Goal: Transaction & Acquisition: Book appointment/travel/reservation

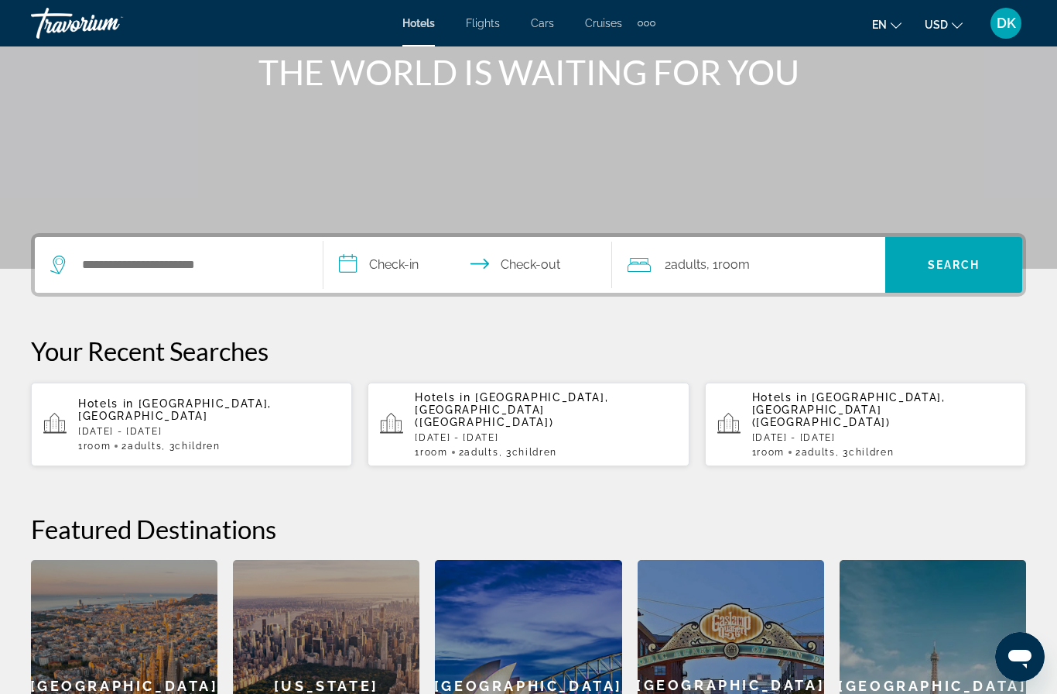
scroll to position [197, 0]
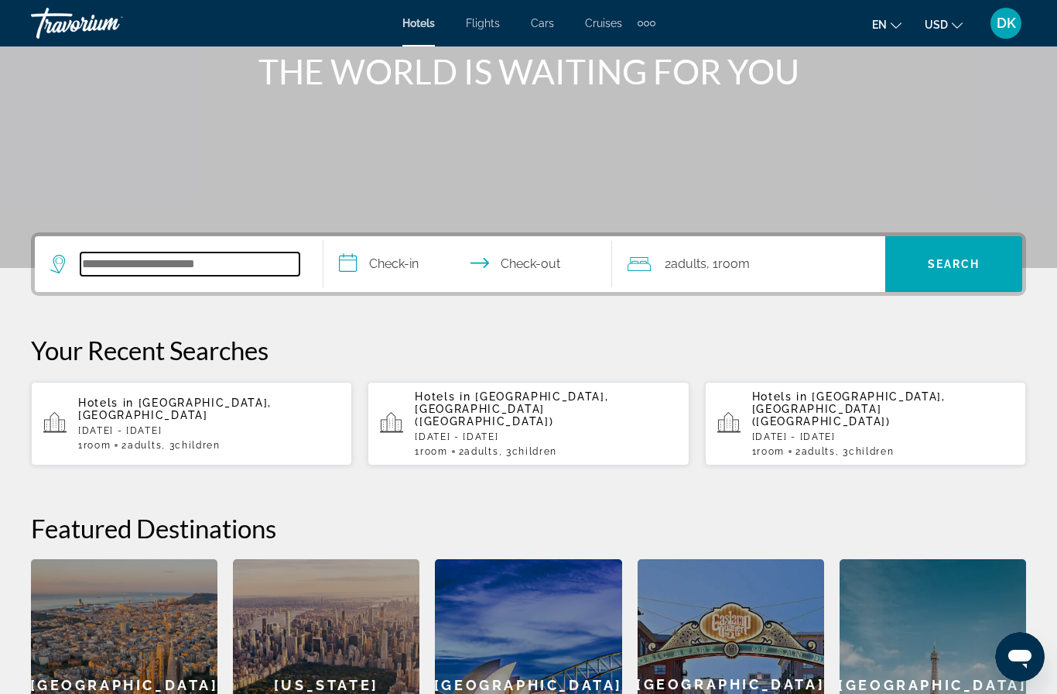
click at [144, 265] on input "Search hotel destination" at bounding box center [190, 263] width 219 height 23
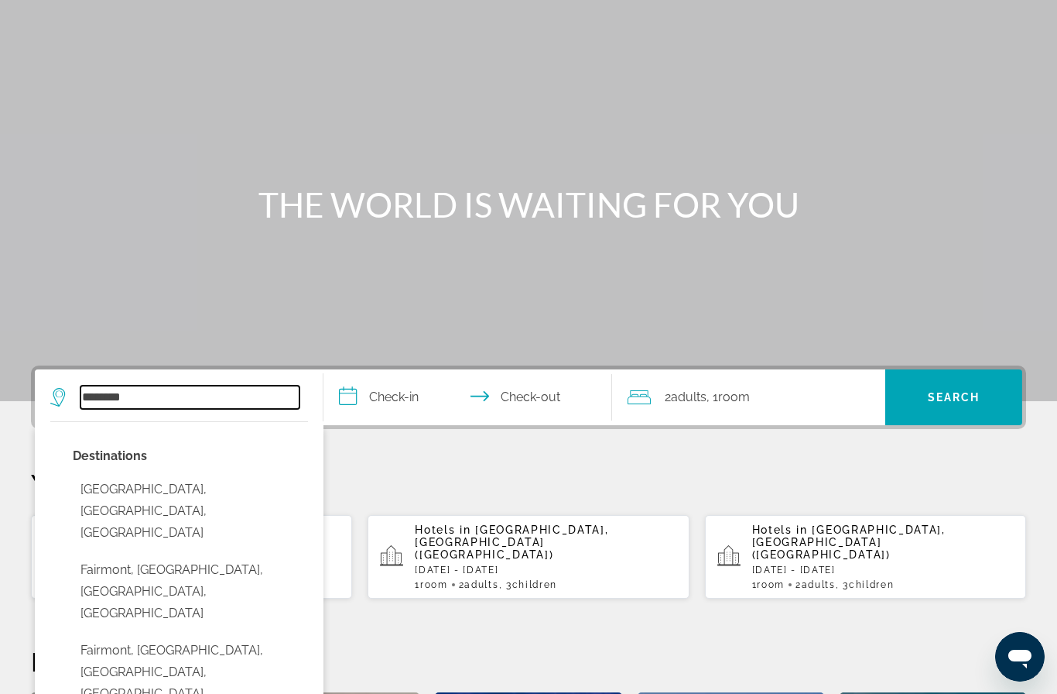
scroll to position [33, 0]
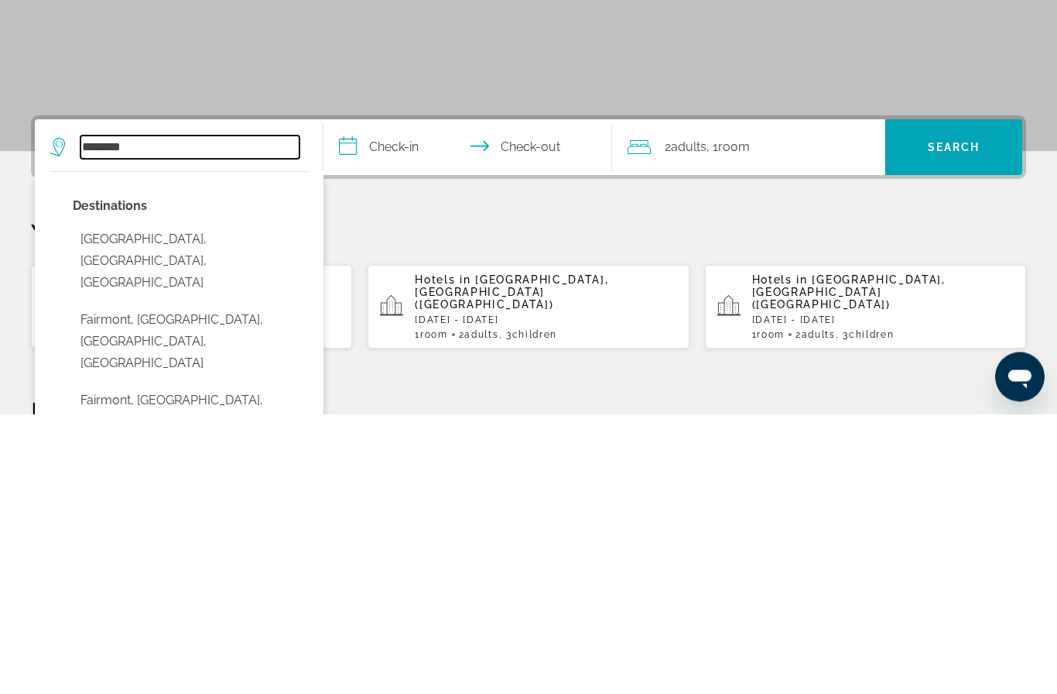
click at [156, 416] on input "********" at bounding box center [190, 427] width 219 height 23
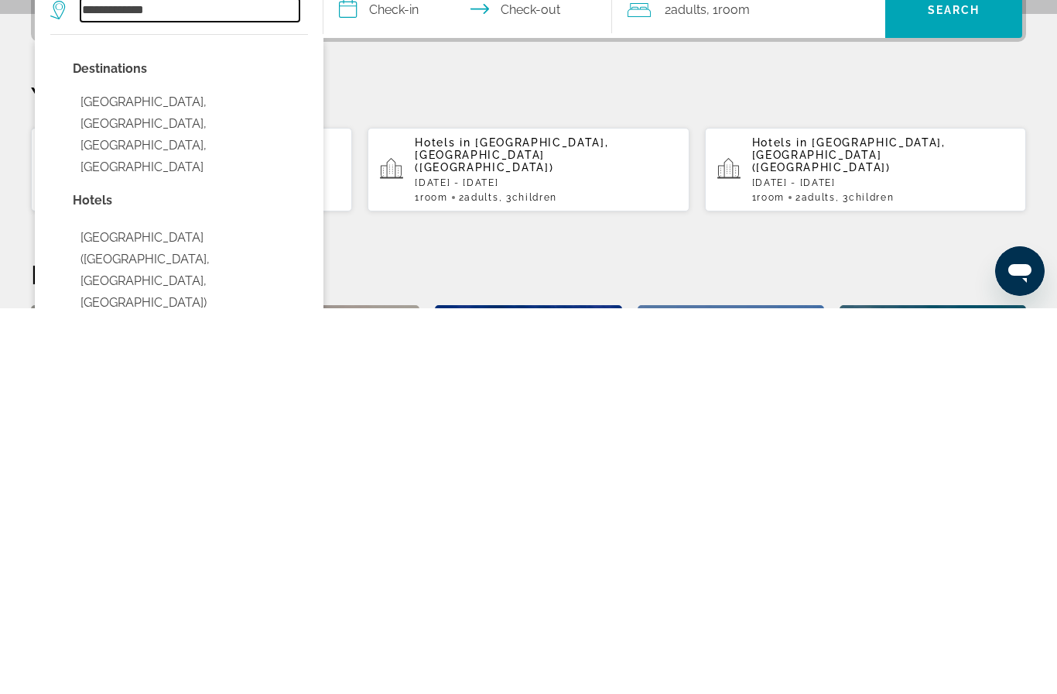
scroll to position [79, 0]
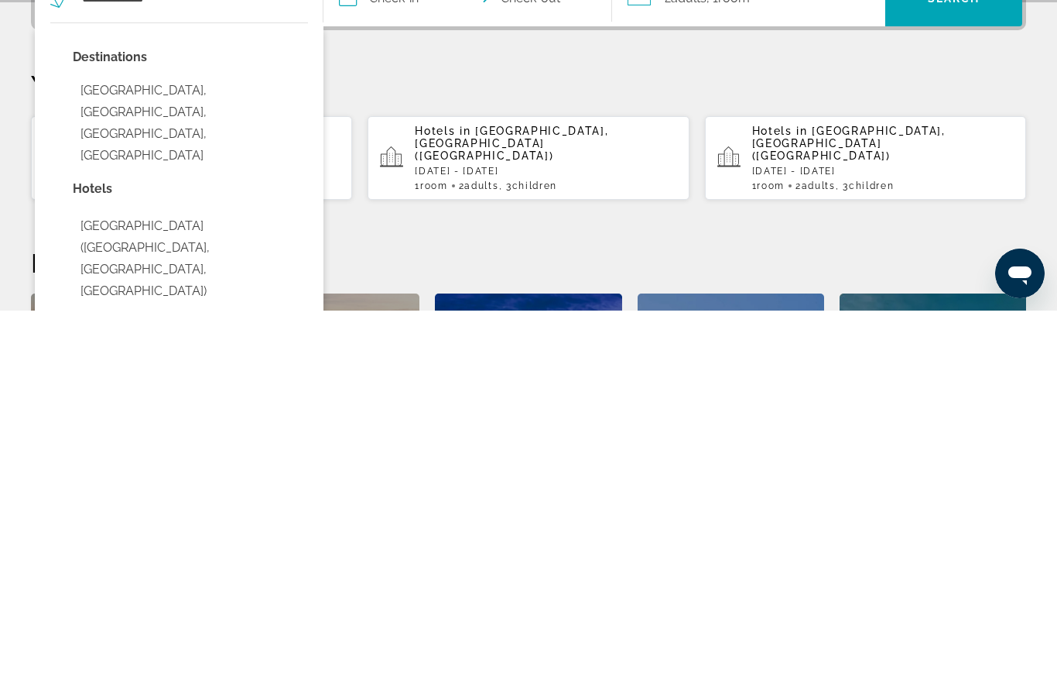
type input "**********"
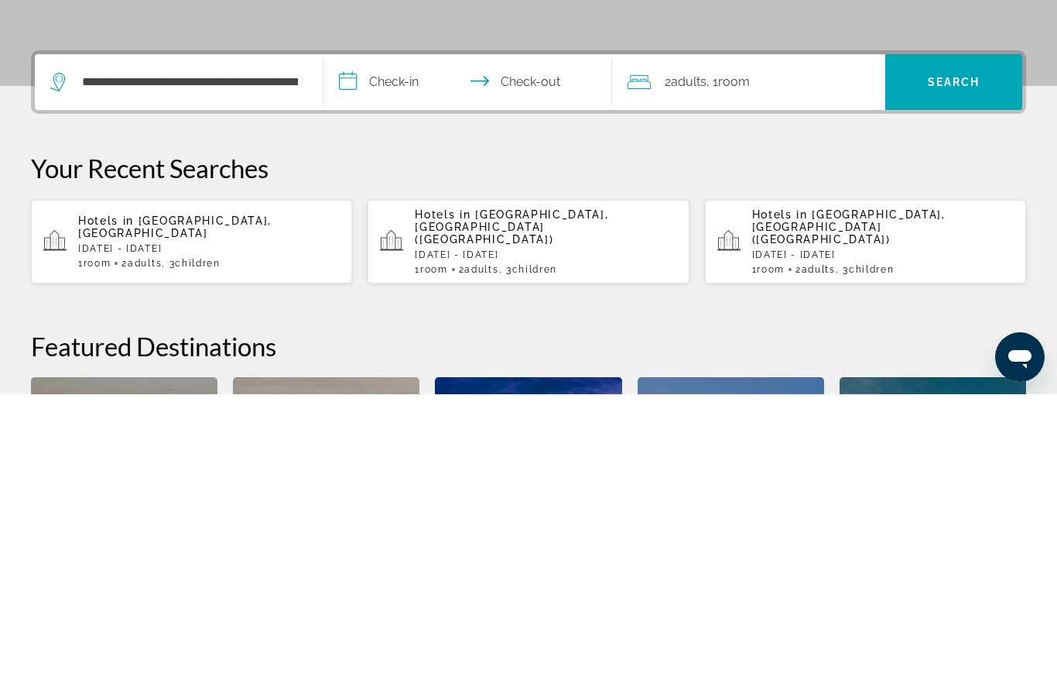
click at [409, 354] on input "**********" at bounding box center [471, 384] width 295 height 60
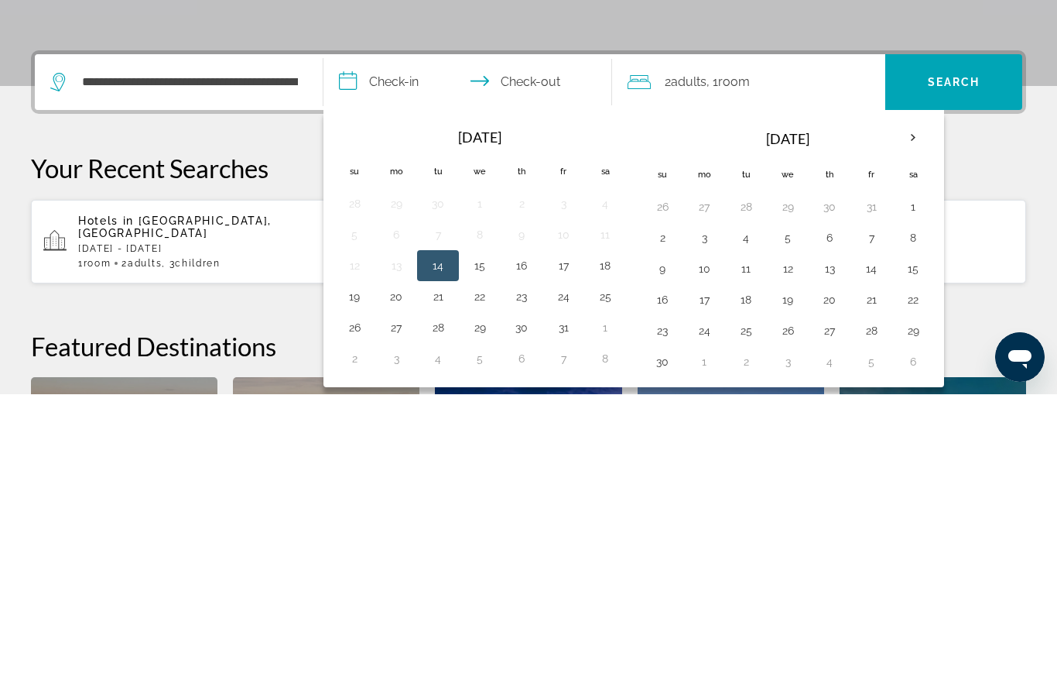
scroll to position [379, 0]
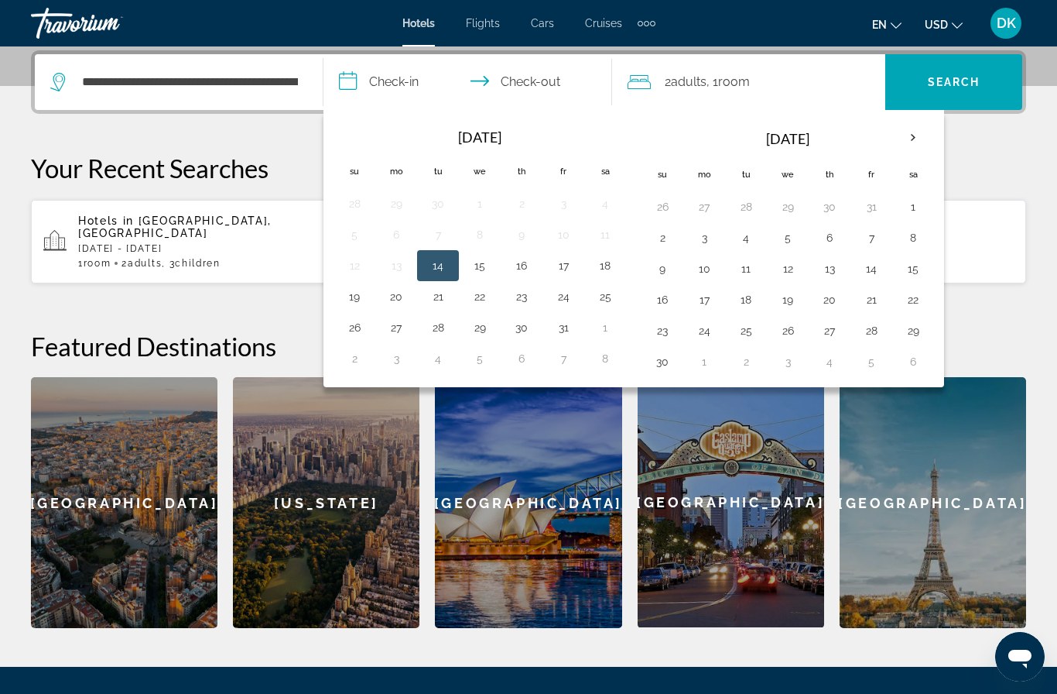
click at [916, 125] on th "Next month" at bounding box center [914, 138] width 42 height 34
click at [749, 327] on button "30" at bounding box center [746, 331] width 25 height 22
click at [919, 134] on th "Next month" at bounding box center [914, 138] width 42 height 34
click at [873, 207] on button "2" at bounding box center [871, 207] width 25 height 22
type input "**********"
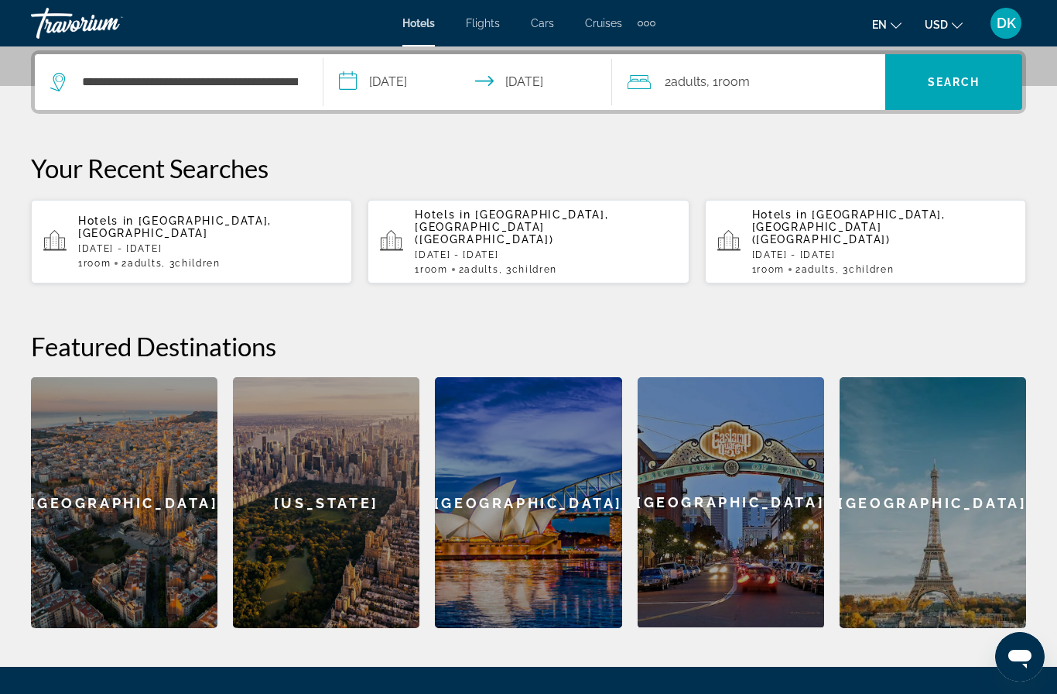
click at [831, 96] on div "2 Adult Adults , 1 Room rooms" at bounding box center [757, 82] width 258 height 56
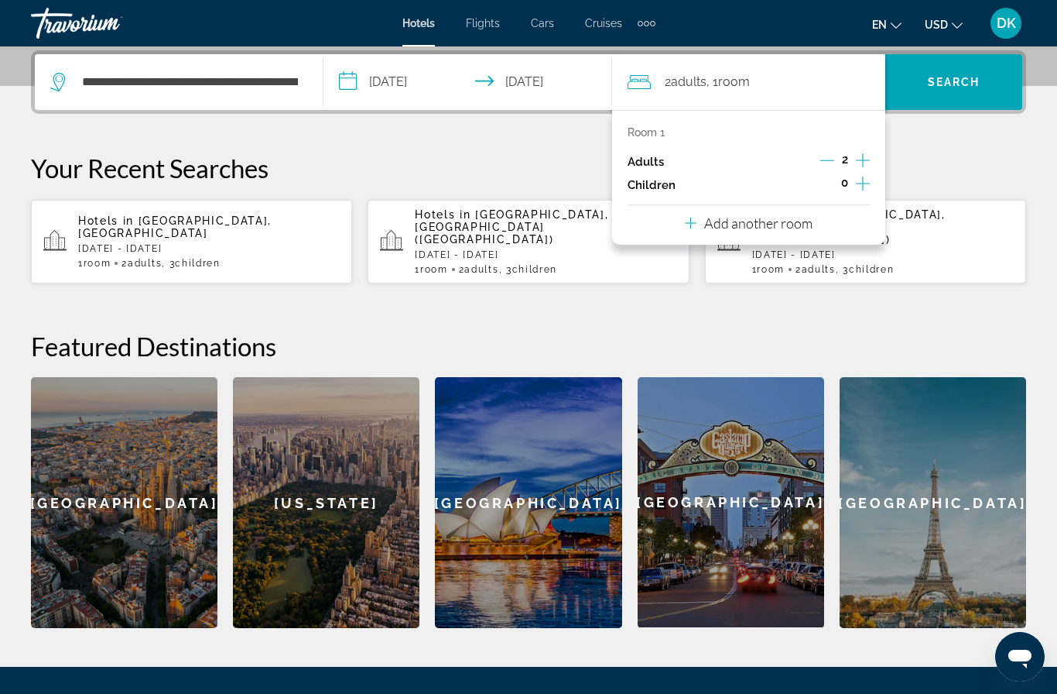
click at [861, 179] on icon "Increment children" at bounding box center [863, 183] width 14 height 19
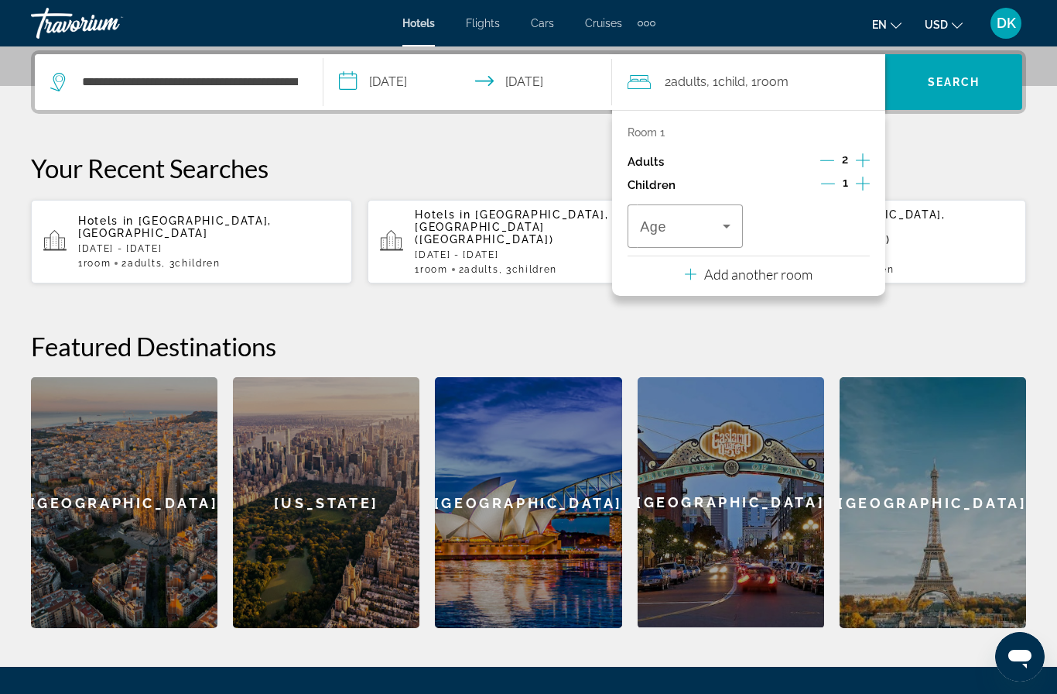
click at [862, 177] on icon "Increment children" at bounding box center [863, 183] width 14 height 19
click at [827, 217] on span "Travelers: 2 adults, 2 children" at bounding box center [808, 226] width 83 height 19
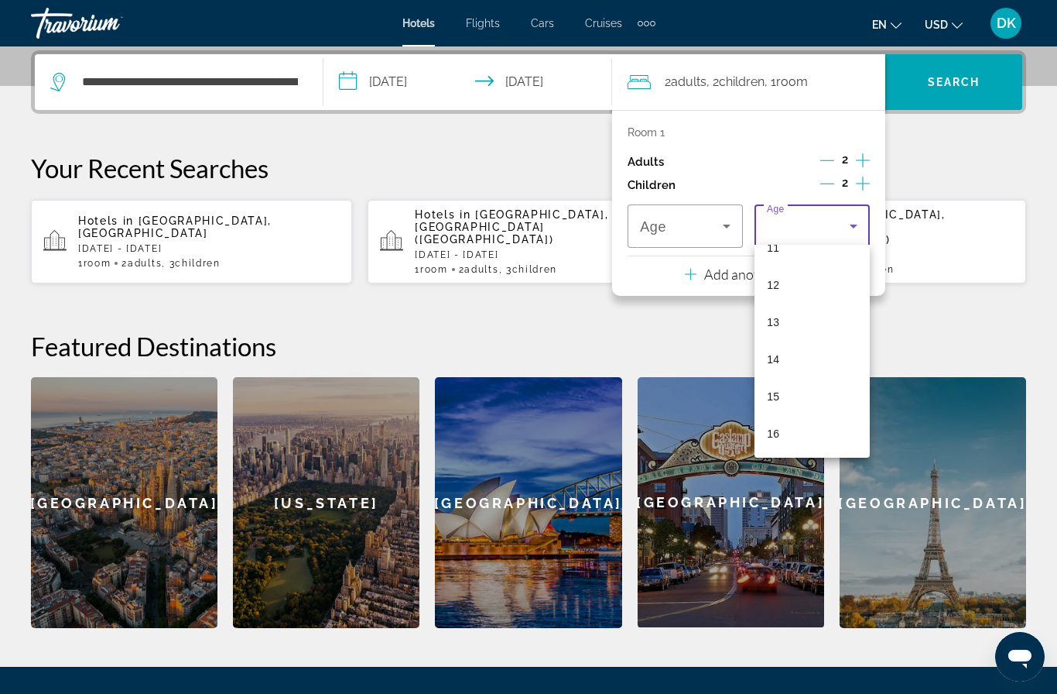
scroll to position [437, 0]
click at [787, 396] on mat-option "15" at bounding box center [812, 389] width 115 height 37
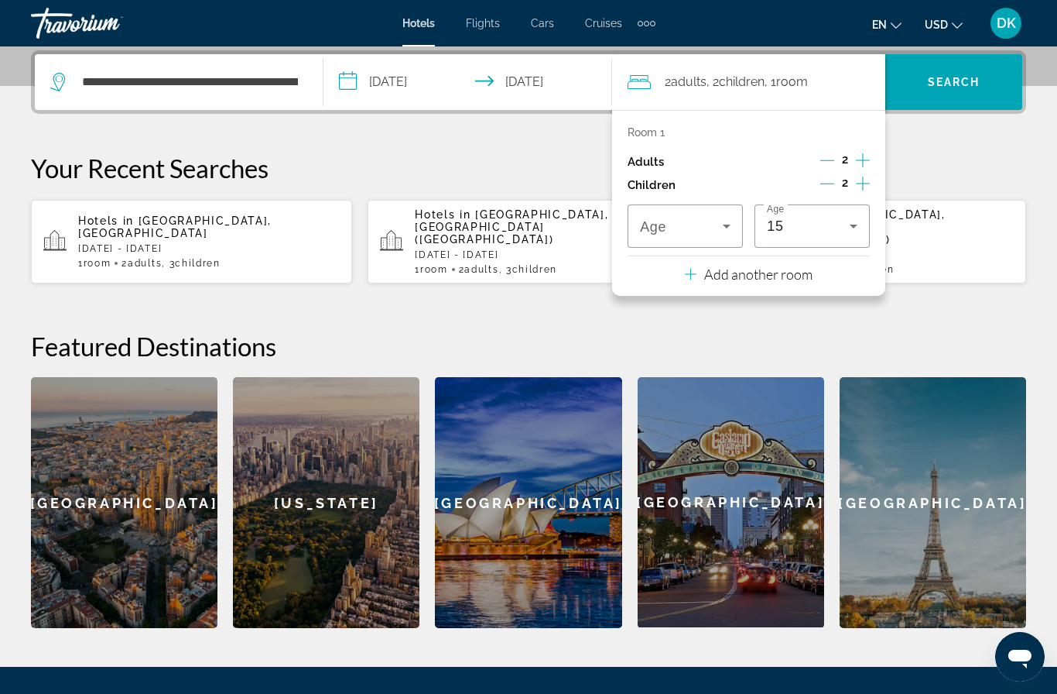
click at [717, 217] on span "Travelers: 2 adults, 2 children" at bounding box center [681, 226] width 83 height 19
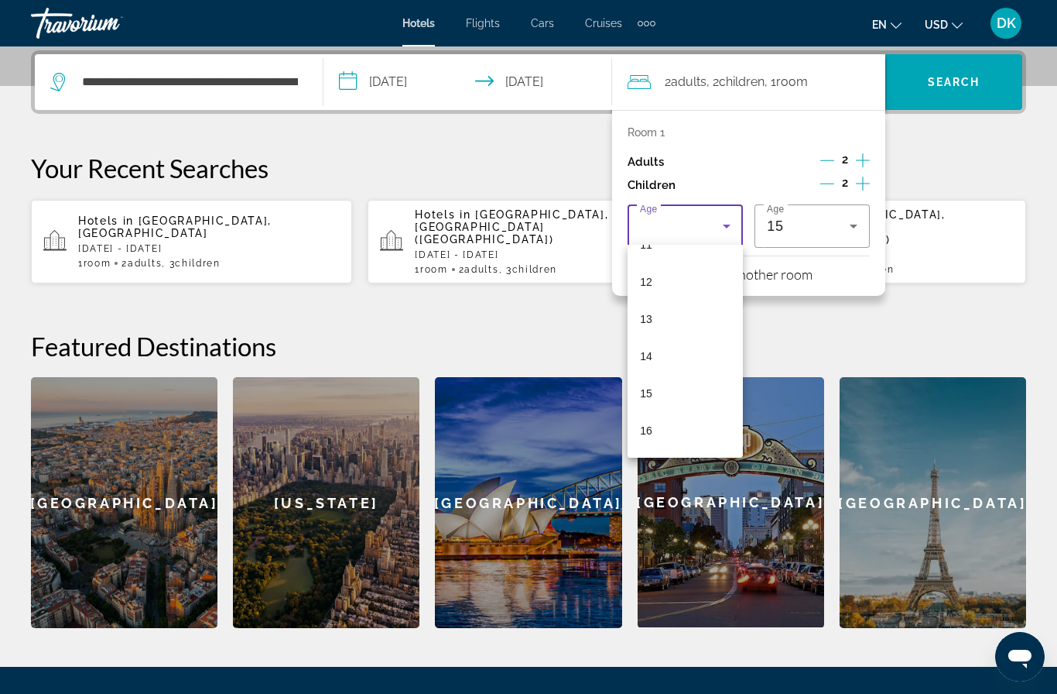
scroll to position [435, 0]
click at [678, 358] on mat-option "14" at bounding box center [685, 354] width 115 height 37
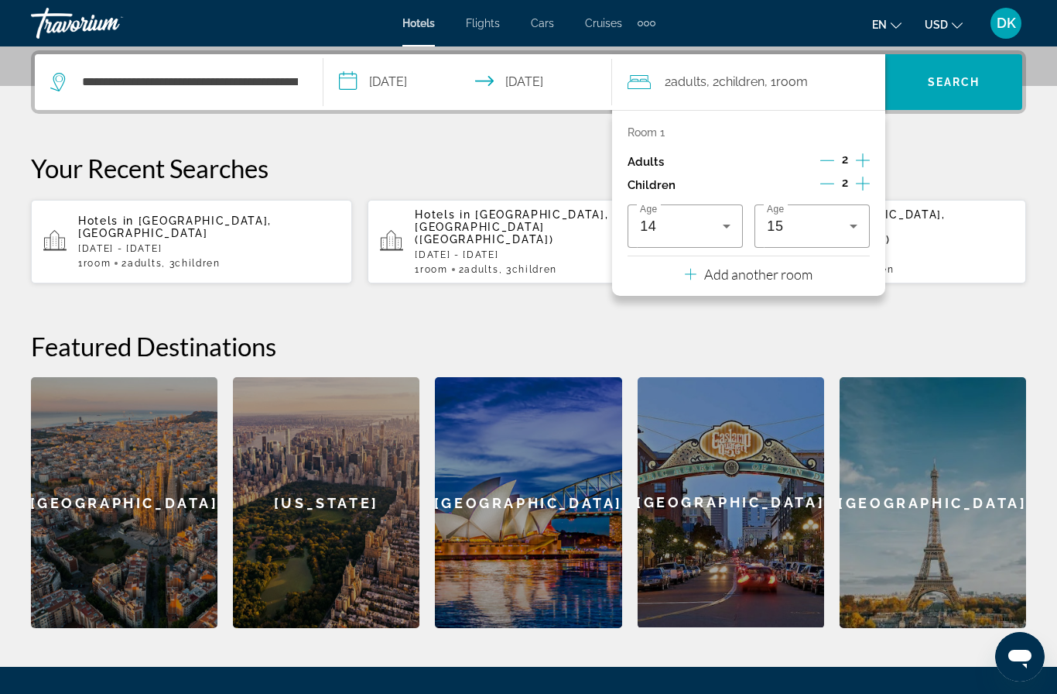
click at [974, 93] on span "Search" at bounding box center [954, 81] width 137 height 37
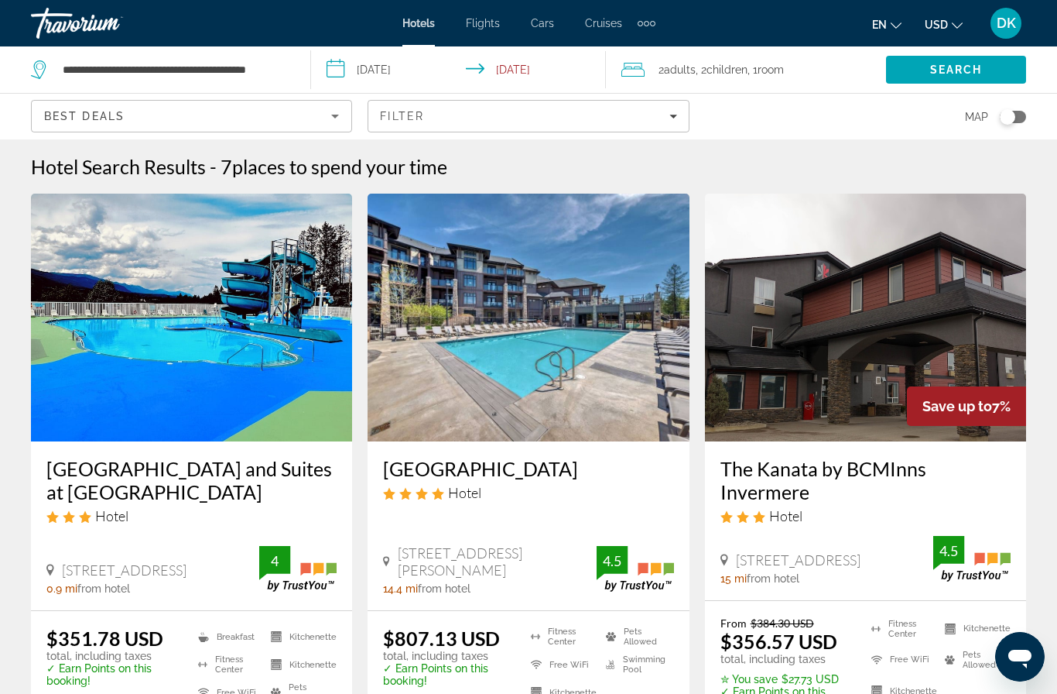
click at [960, 22] on icon "Change currency" at bounding box center [957, 25] width 11 height 11
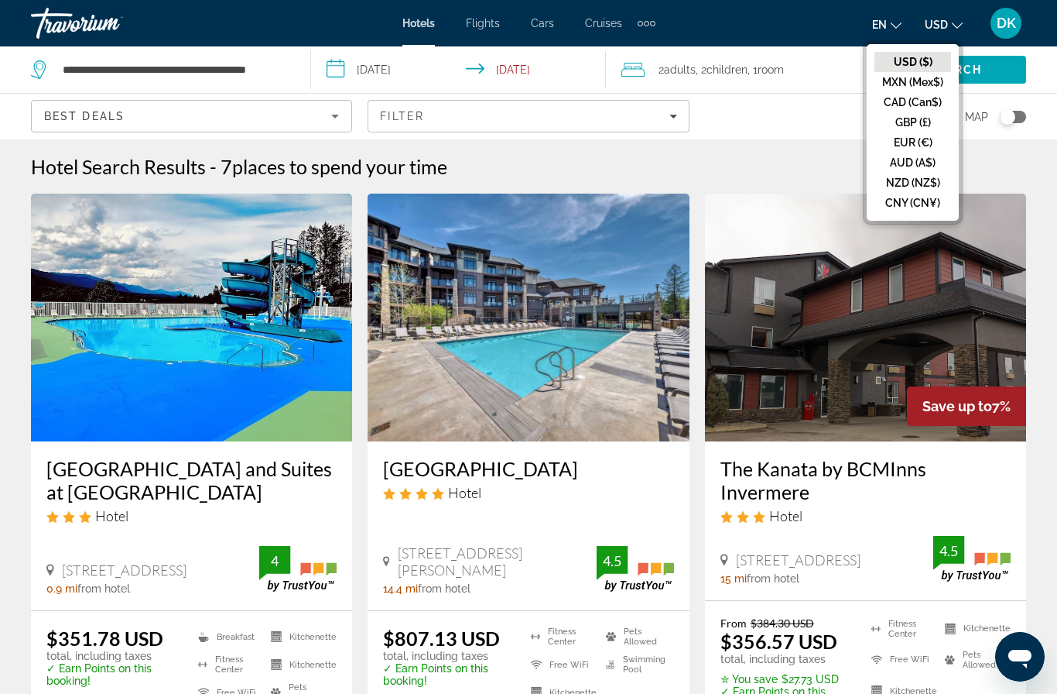
click at [934, 101] on button "CAD (Can$)" at bounding box center [913, 102] width 77 height 20
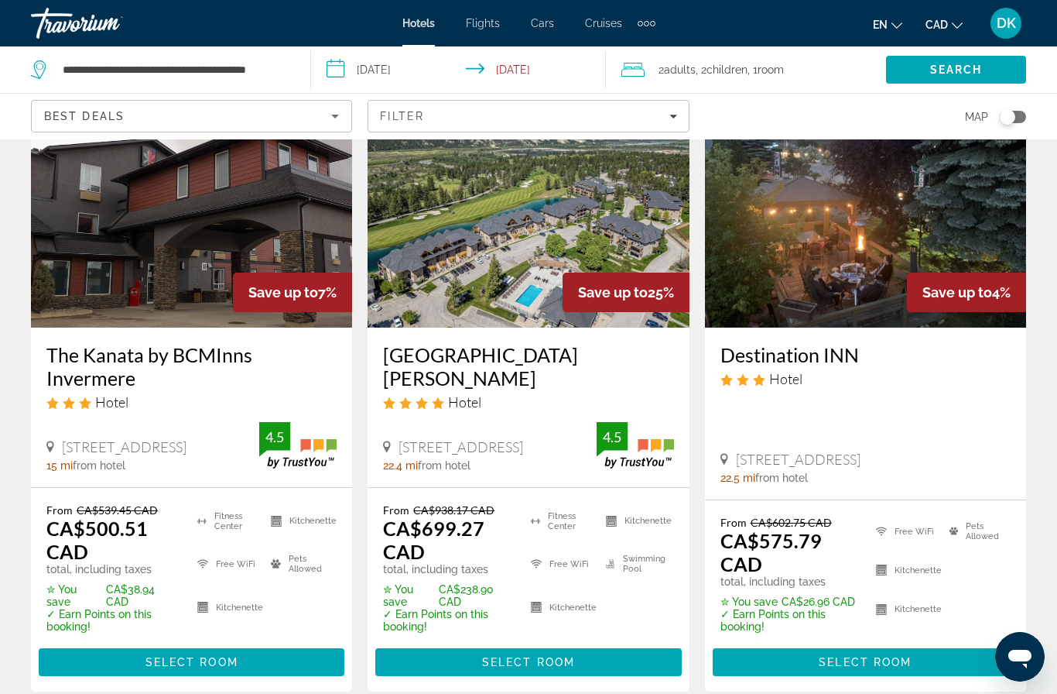
scroll to position [688, 0]
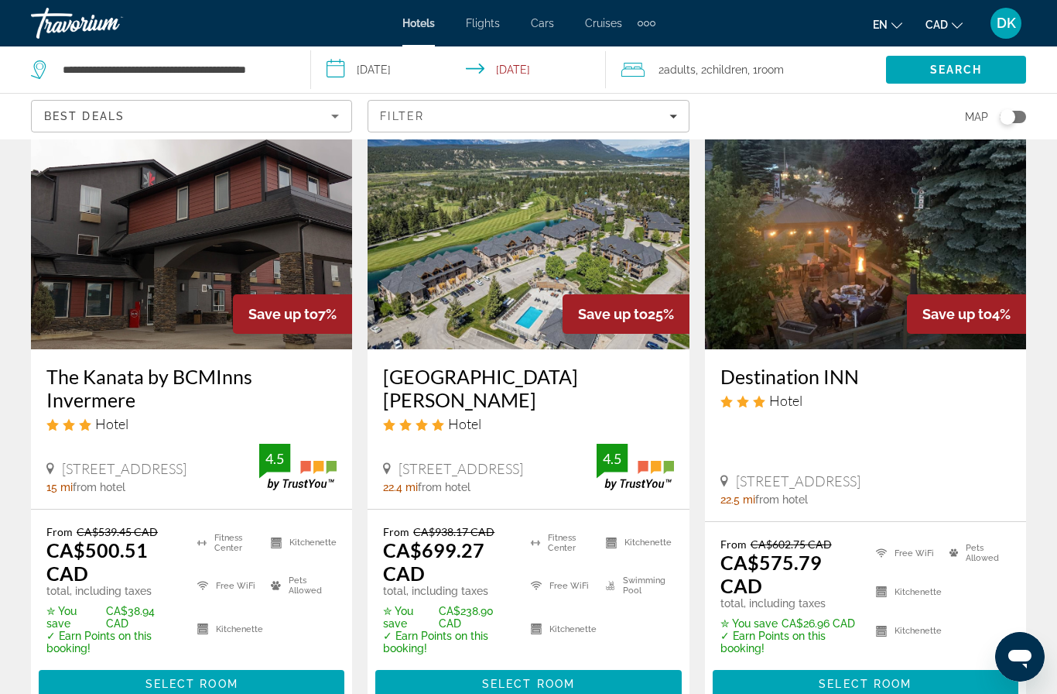
click at [659, 313] on div "Save up to 25%" at bounding box center [626, 313] width 127 height 39
click at [634, 372] on h3 "[GEOGRAPHIC_DATA][PERSON_NAME]" at bounding box center [528, 388] width 290 height 46
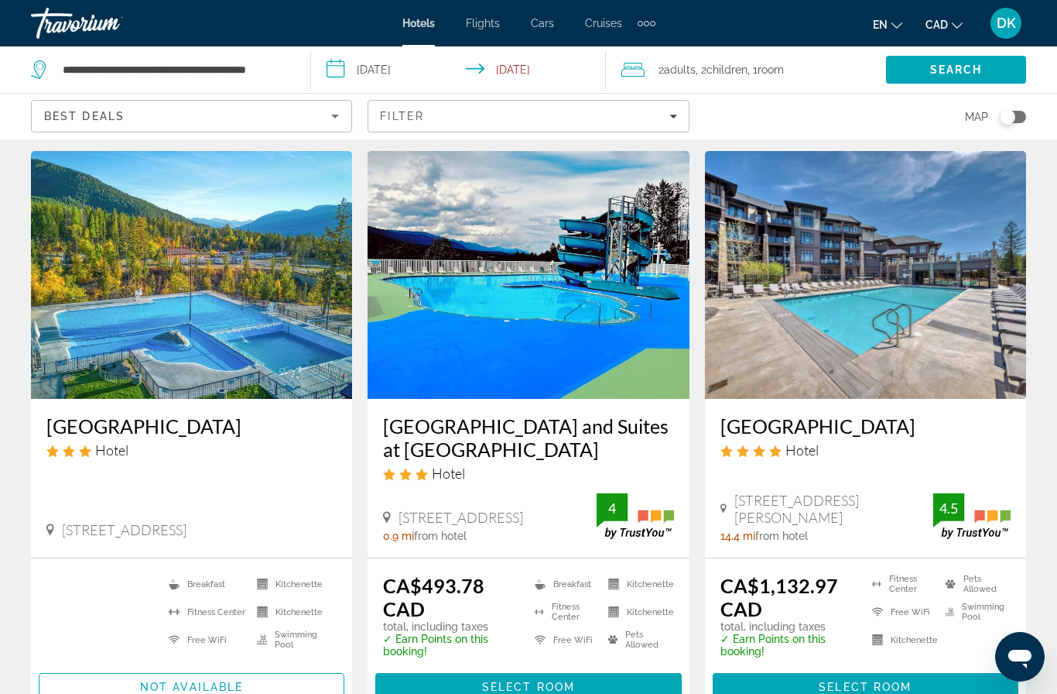
scroll to position [67, 0]
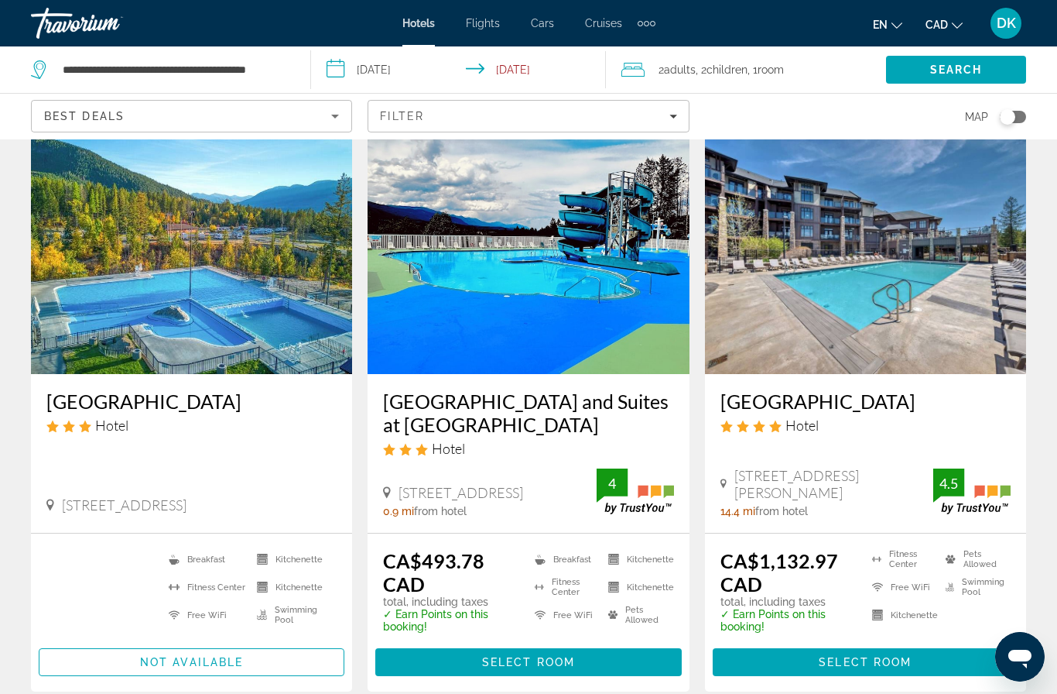
click at [614, 409] on h3 "[GEOGRAPHIC_DATA] and Suites at [GEOGRAPHIC_DATA]" at bounding box center [528, 412] width 290 height 46
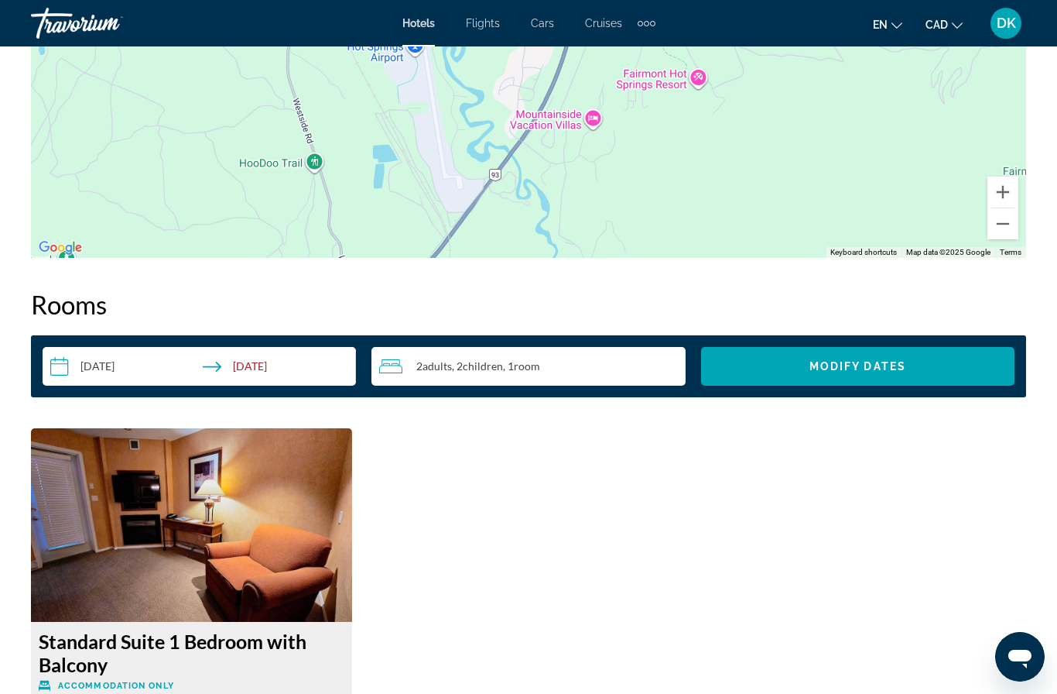
scroll to position [1986, 0]
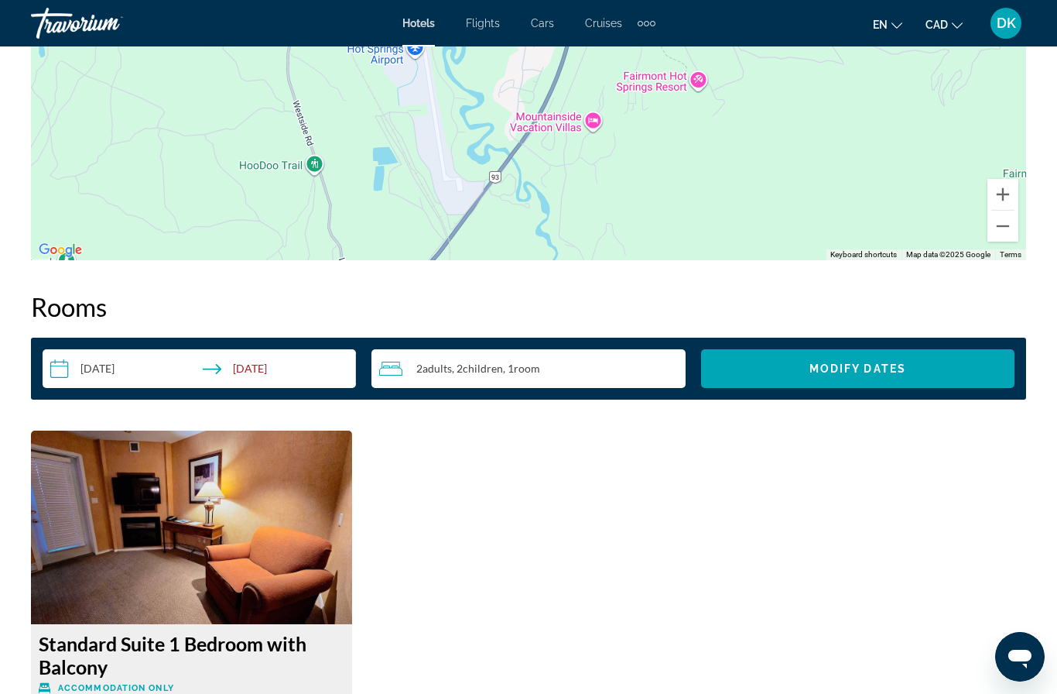
click at [290, 528] on img "Main content" at bounding box center [191, 527] width 321 height 194
click at [273, 532] on img "Main content" at bounding box center [191, 527] width 321 height 194
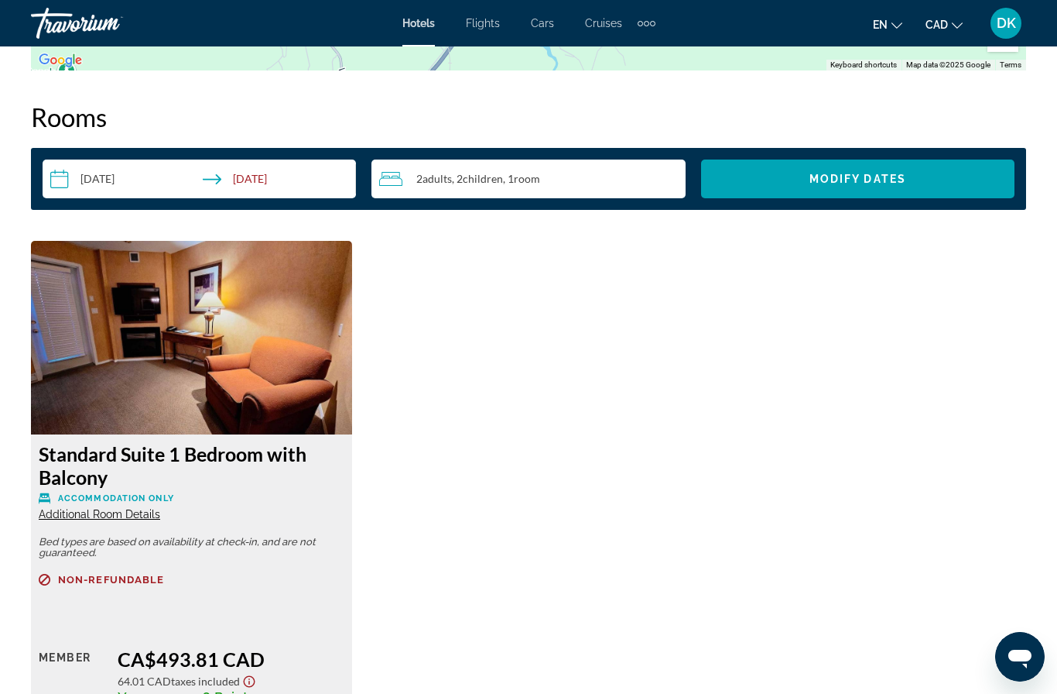
scroll to position [2182, 0]
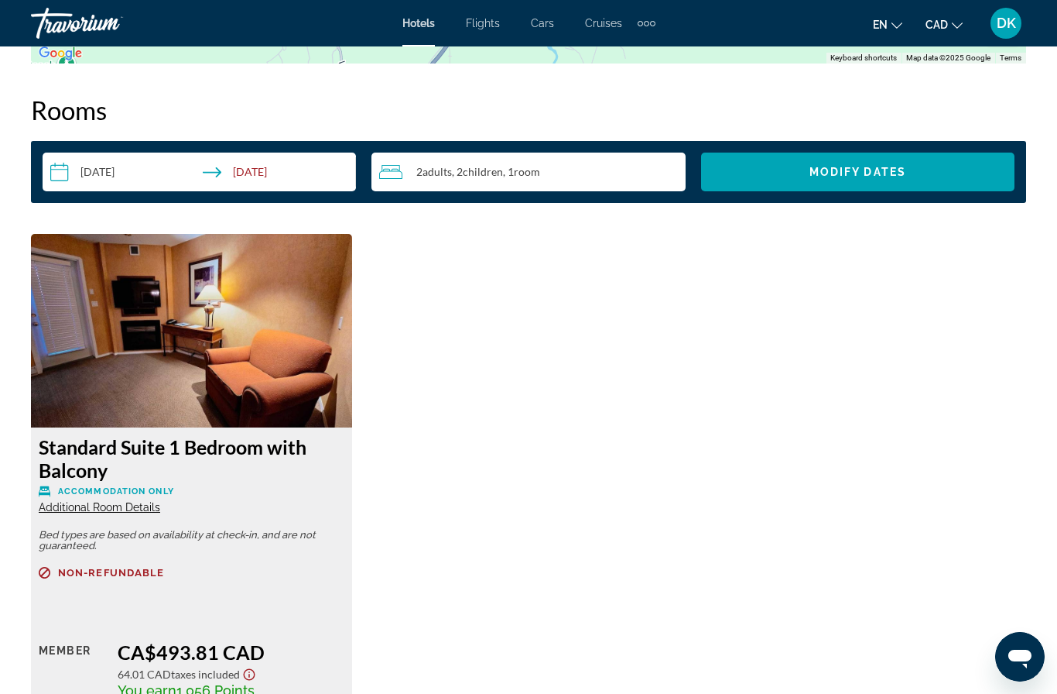
click at [264, 479] on h3 "Standard Suite 1 Bedroom with Balcony" at bounding box center [192, 458] width 306 height 46
click at [269, 502] on div "Standard Suite 1 Bedroom with Balcony Accommodation Only Additional Room Details" at bounding box center [192, 474] width 306 height 79
click at [267, 500] on div "Standard Suite 1 Bedroom with Balcony Accommodation Only Additional Room Details" at bounding box center [192, 474] width 306 height 79
click at [146, 508] on span "Additional Room Details" at bounding box center [100, 507] width 122 height 12
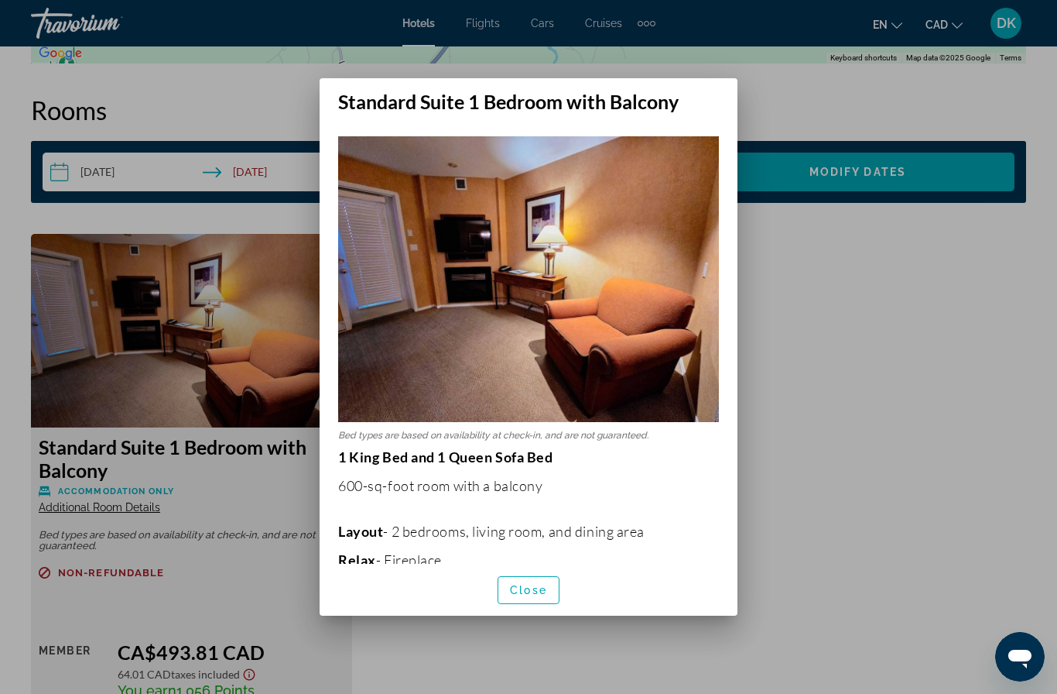
click at [834, 259] on div at bounding box center [528, 347] width 1057 height 694
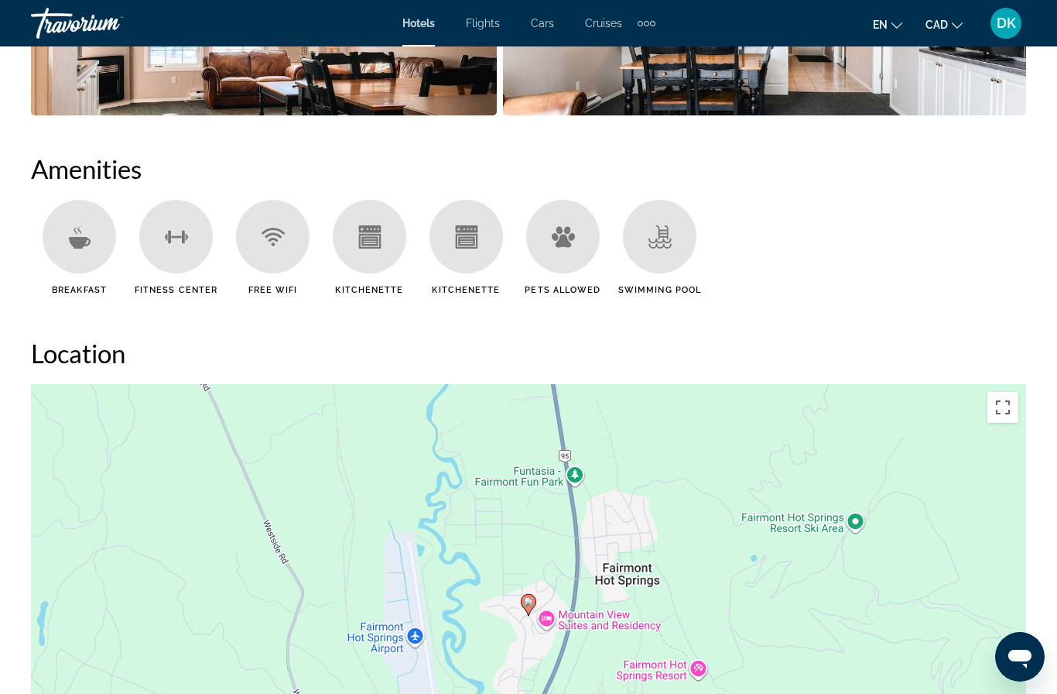
scroll to position [1385, 0]
